Goal: Check status: Check status

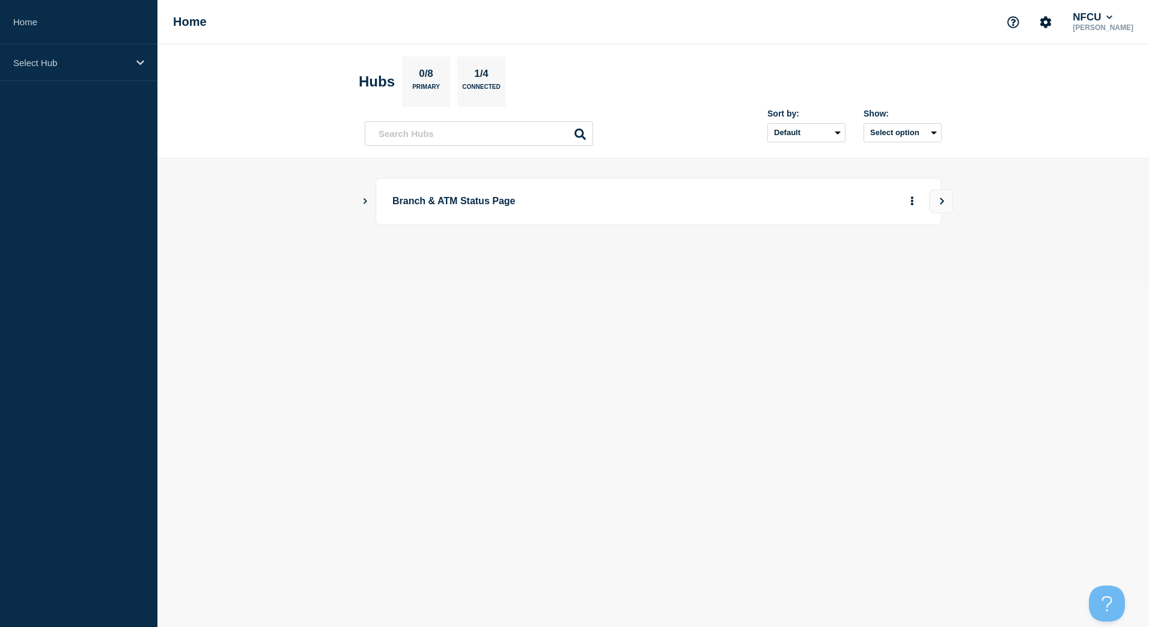
click at [359, 193] on main "Branch & ATM Status Page" at bounding box center [652, 222] width 991 height 126
click at [362, 196] on main "Branch & ATM Status Page" at bounding box center [652, 222] width 991 height 126
click at [367, 201] on icon "Show Connected Hubs" at bounding box center [365, 201] width 8 height 6
click at [869, 261] on button "See overview" at bounding box center [870, 262] width 64 height 24
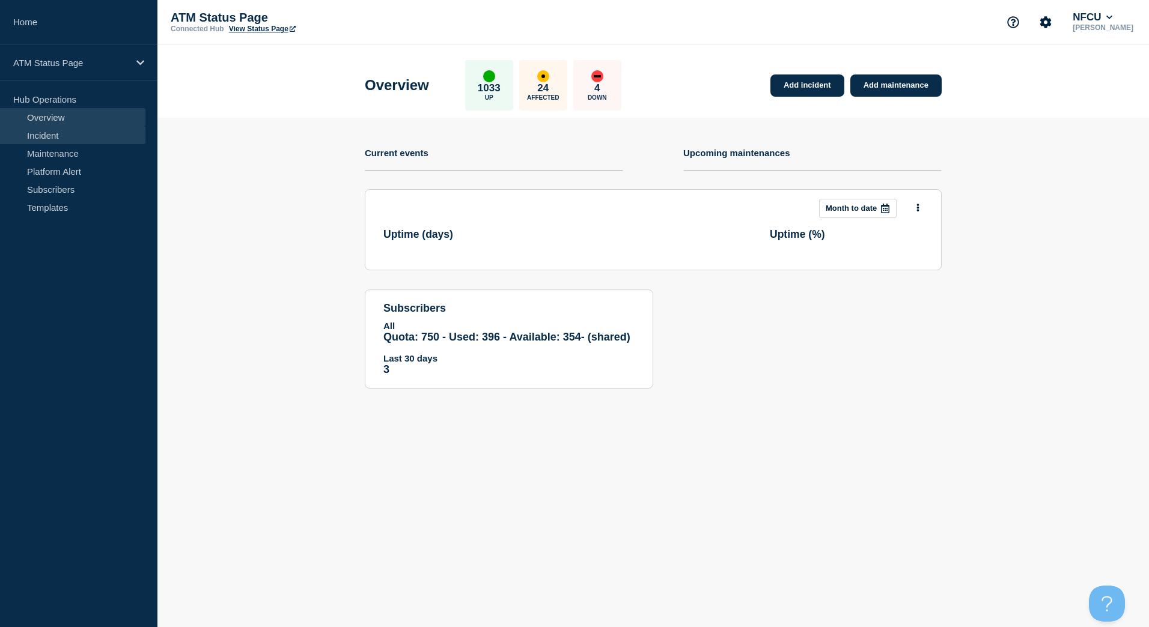
click at [56, 136] on link "Incident" at bounding box center [72, 135] width 145 height 18
